Goal: Information Seeking & Learning: Learn about a topic

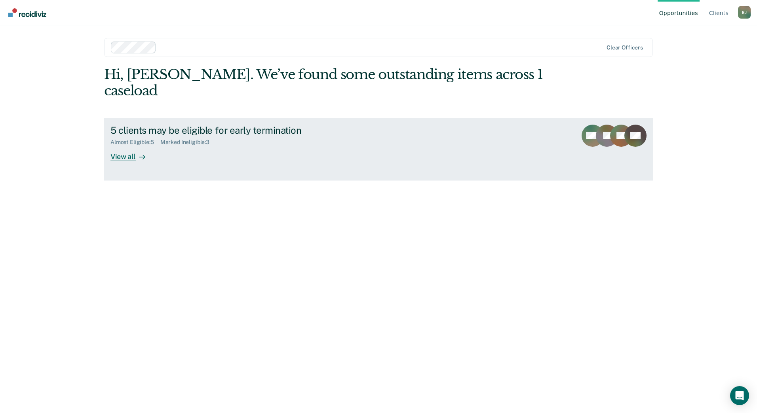
click at [128, 146] on div "View all" at bounding box center [132, 153] width 44 height 15
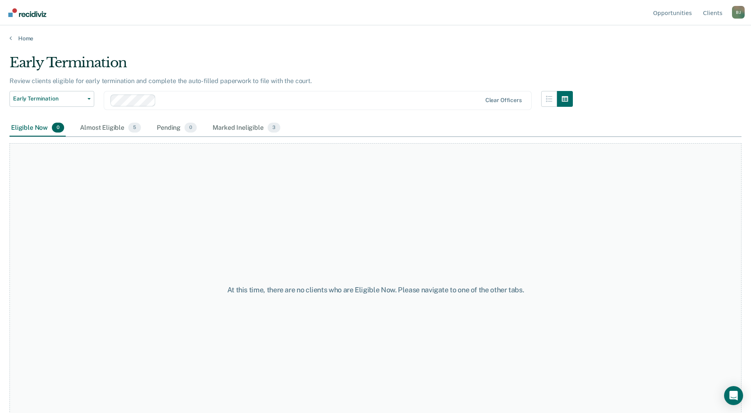
click at [46, 126] on div "Eligible Now 0" at bounding box center [37, 128] width 56 height 17
click at [245, 129] on div "Marked Ineligible 3" at bounding box center [246, 128] width 71 height 17
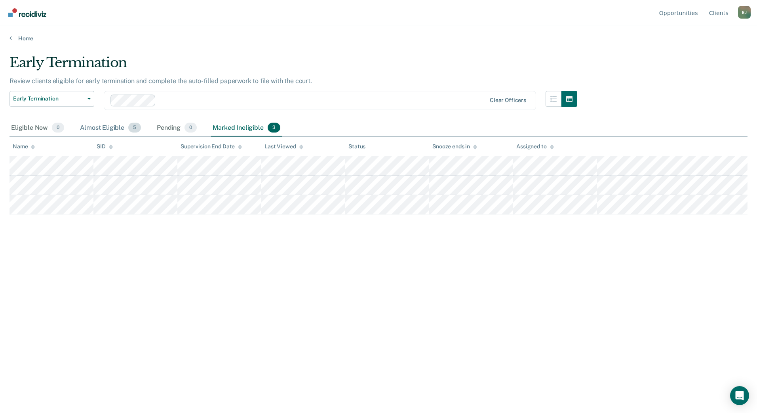
click at [119, 127] on div "Almost Eligible 5" at bounding box center [110, 128] width 64 height 17
